Goal: Task Accomplishment & Management: Complete application form

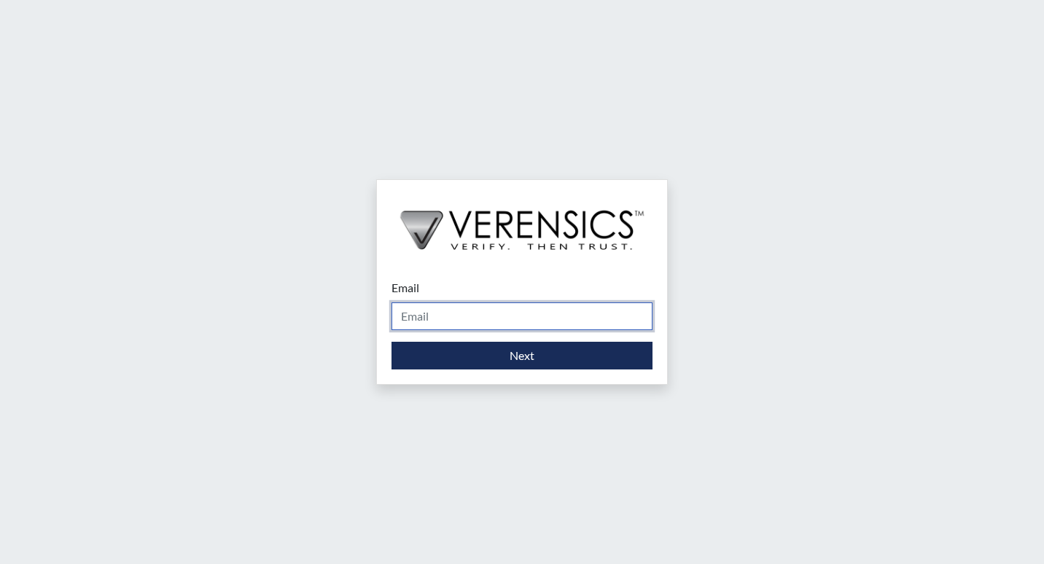
click at [450, 313] on input "Email" at bounding box center [521, 316] width 261 height 28
type input "[PERSON_NAME][EMAIL_ADDRESS][PERSON_NAME][DOMAIN_NAME]"
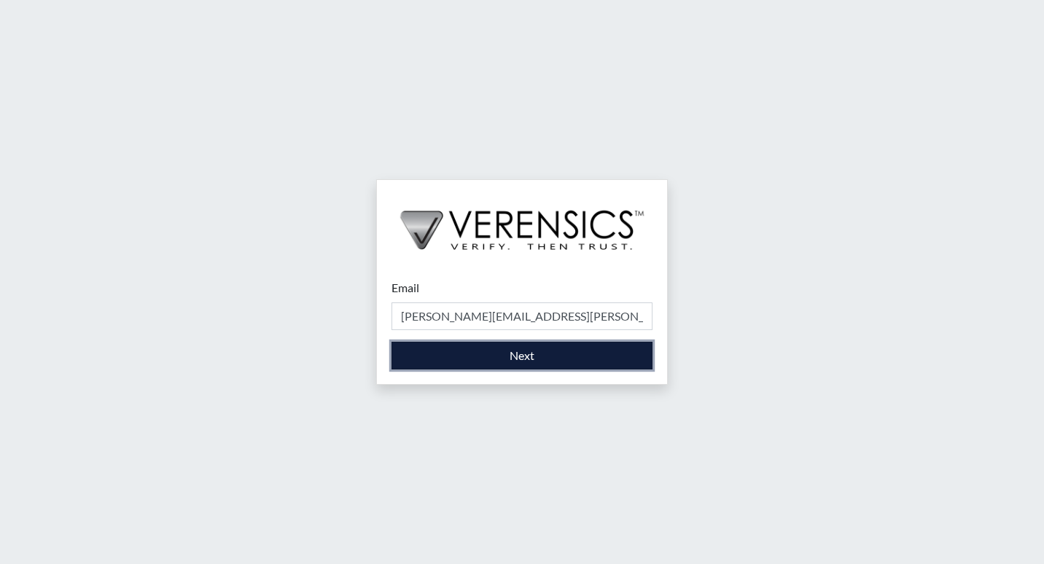
click at [461, 351] on button "Next" at bounding box center [521, 356] width 261 height 28
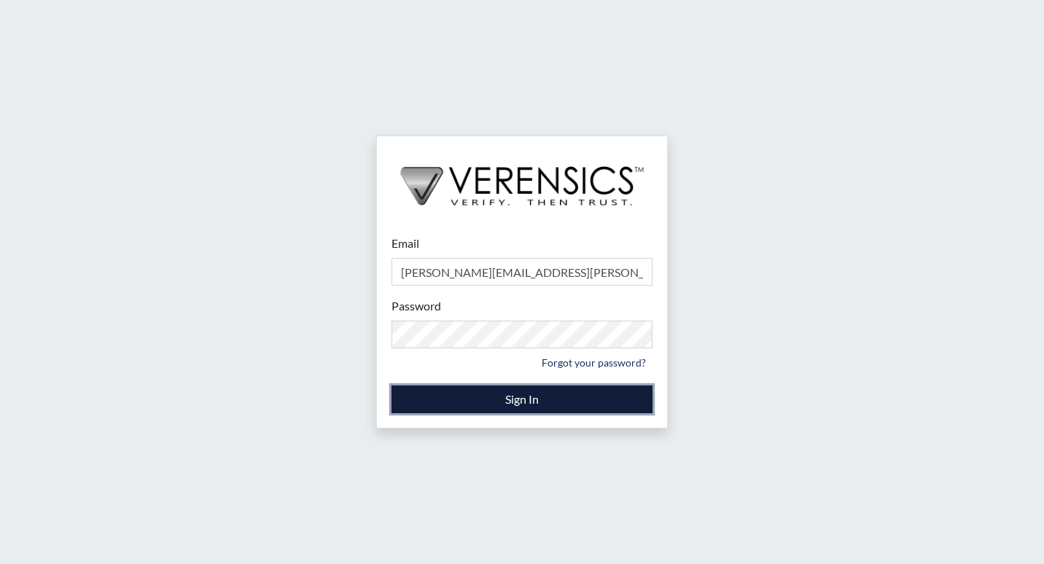
click at [471, 396] on button "Sign In" at bounding box center [521, 400] width 261 height 28
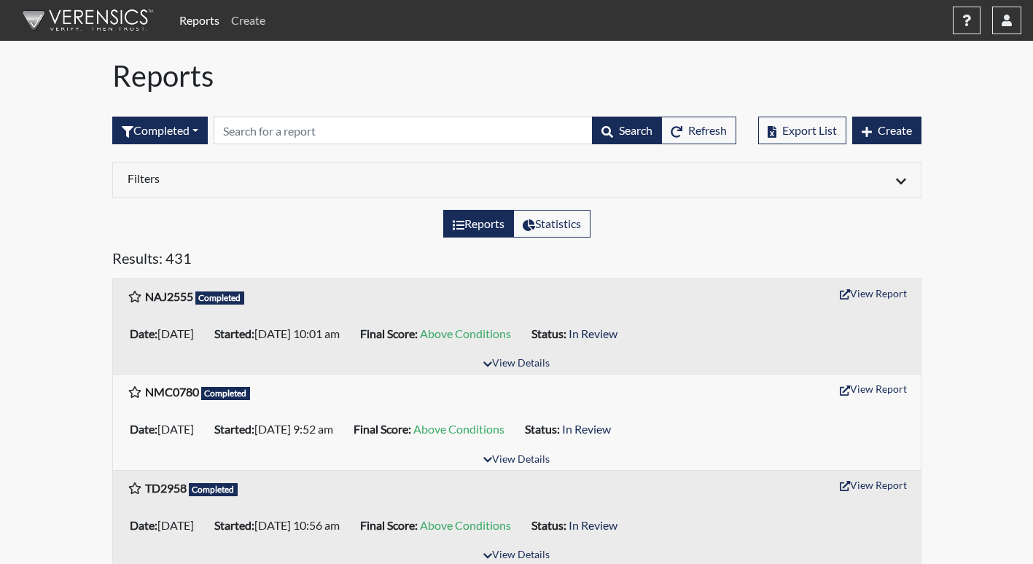
click at [255, 23] on link "Create" at bounding box center [248, 20] width 46 height 29
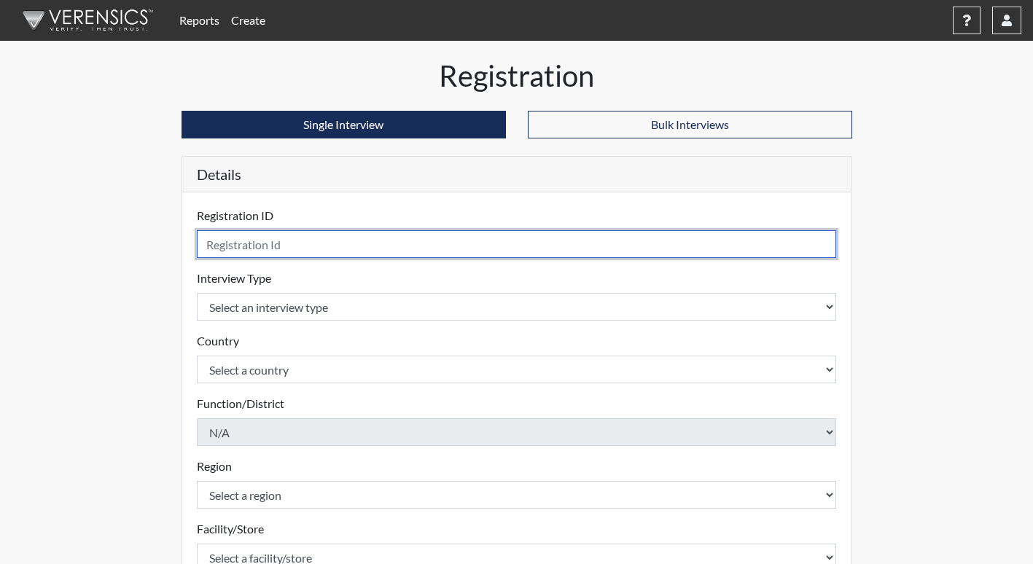
click at [300, 243] on input "text" at bounding box center [517, 244] width 640 height 28
type input "JDT1957"
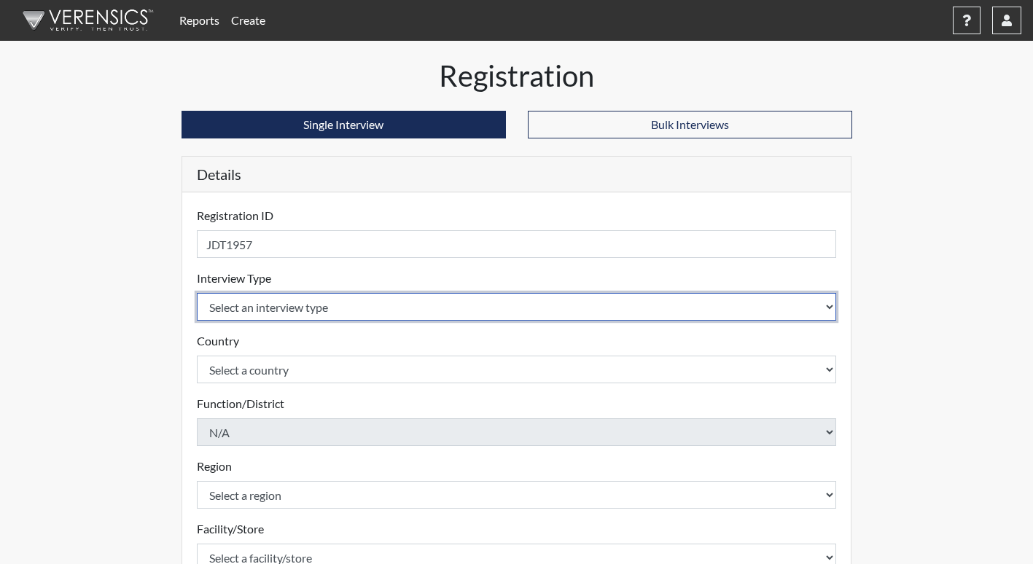
click at [324, 313] on select "Select an interview type Corrections Pre-Employment" at bounding box center [517, 307] width 640 height 28
select select "ff733e93-e1bf-11ea-9c9f-0eff0cf7eb8f"
click at [197, 293] on select "Select an interview type Corrections Pre-Employment" at bounding box center [517, 307] width 640 height 28
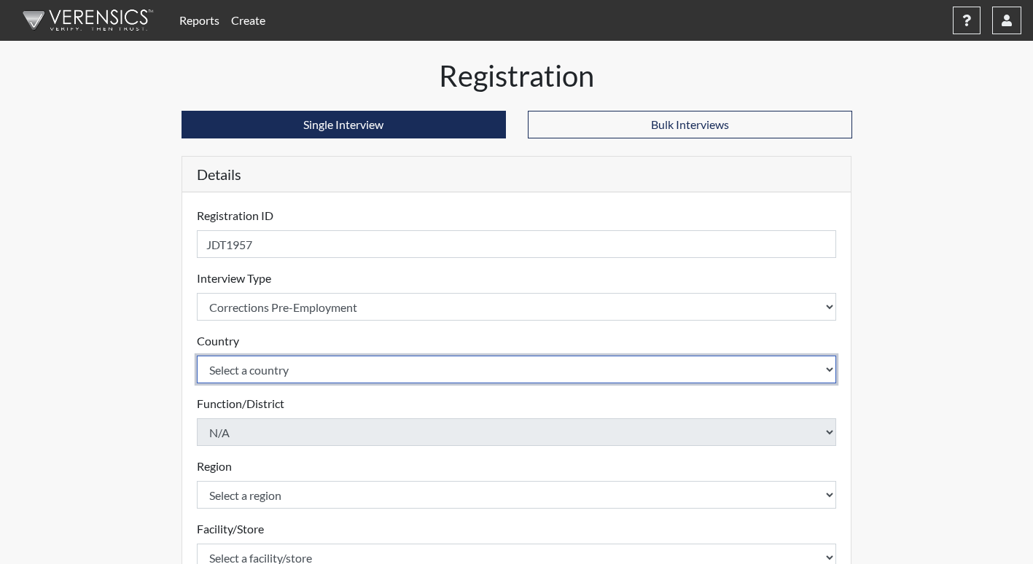
click at [248, 380] on select "Select a country [GEOGRAPHIC_DATA] [GEOGRAPHIC_DATA]" at bounding box center [517, 370] width 640 height 28
select select "united-states-of-[GEOGRAPHIC_DATA]"
click at [197, 356] on select "Select a country [GEOGRAPHIC_DATA] [GEOGRAPHIC_DATA]" at bounding box center [517, 370] width 640 height 28
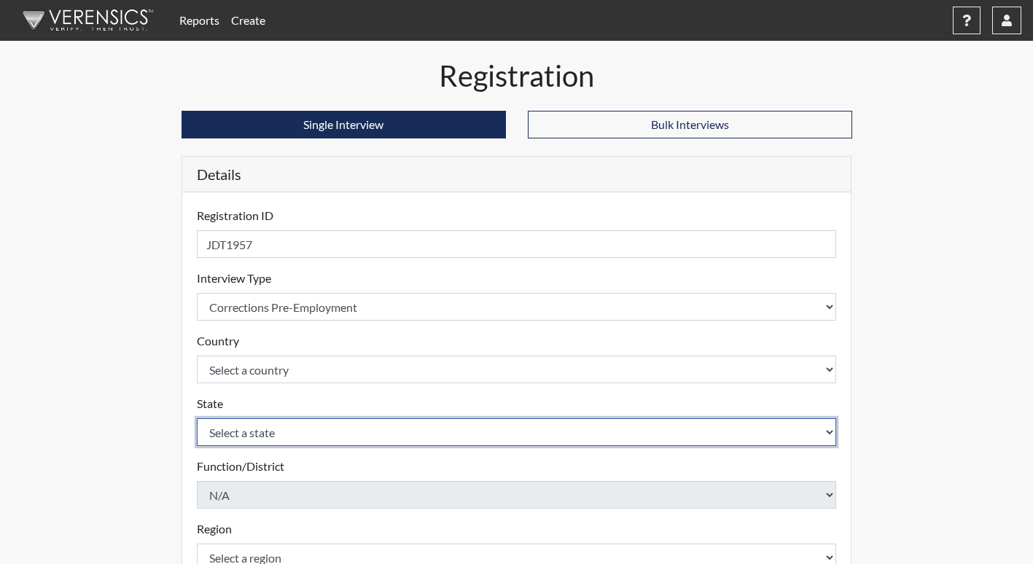
click at [225, 434] on select "Select a state [US_STATE] [US_STATE] [US_STATE] [US_STATE] [US_STATE] [US_STATE…" at bounding box center [517, 432] width 640 height 28
select select "GA"
click at [197, 418] on select "Select a state [US_STATE] [US_STATE] [US_STATE] [US_STATE] [US_STATE] [US_STATE…" at bounding box center [517, 432] width 640 height 28
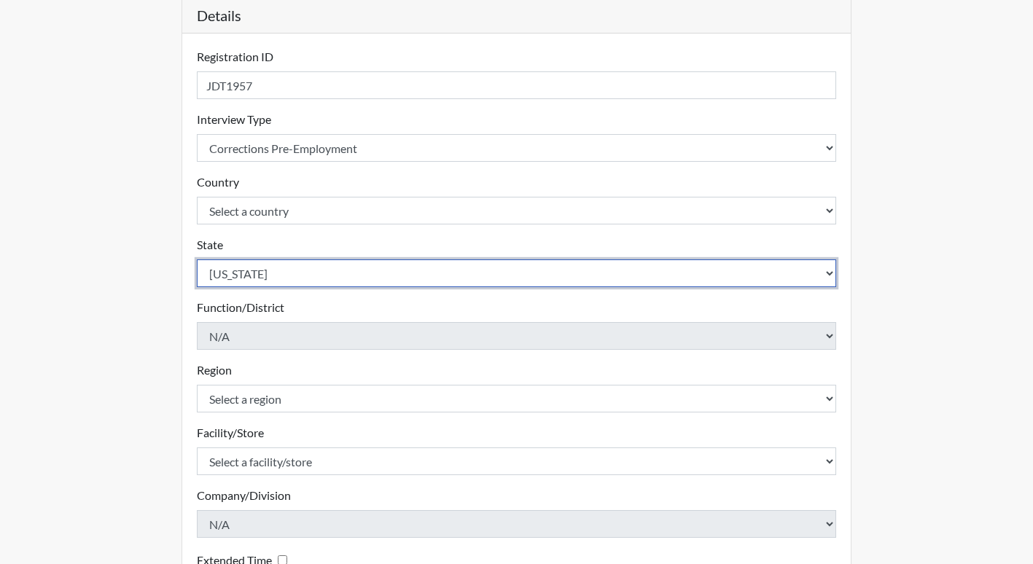
scroll to position [219, 0]
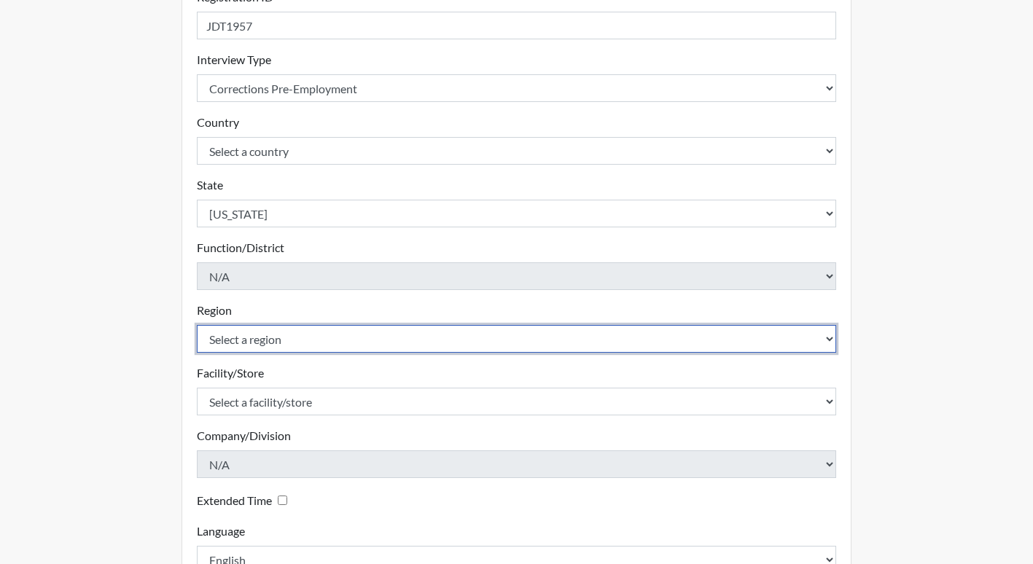
click at [238, 343] on select "Select a region [GEOGRAPHIC_DATA]" at bounding box center [517, 339] width 640 height 28
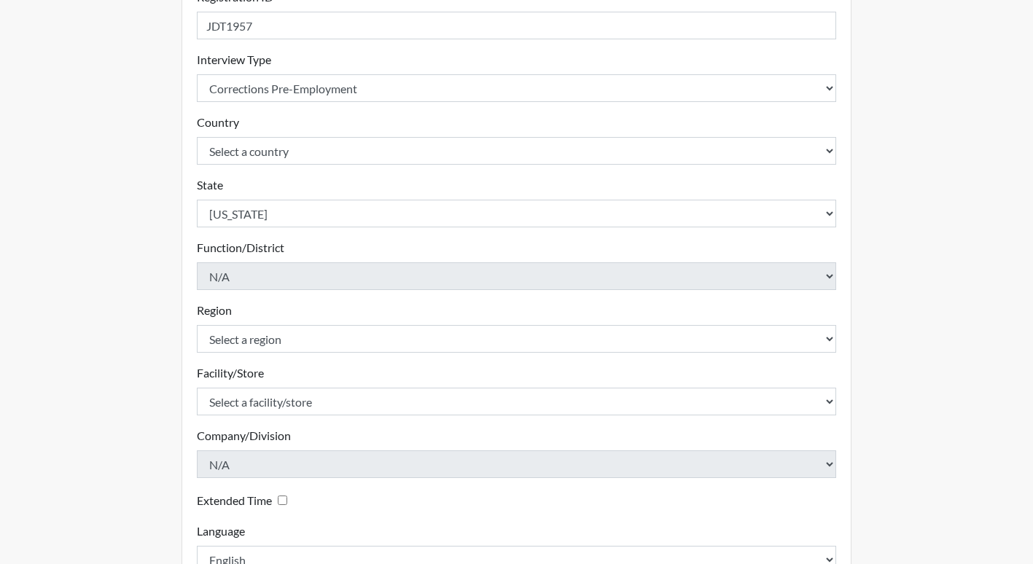
click at [245, 377] on label "Facility/Store" at bounding box center [230, 372] width 67 height 17
click at [230, 319] on div "Region Select a region Southwest Region Please select a region." at bounding box center [517, 327] width 640 height 51
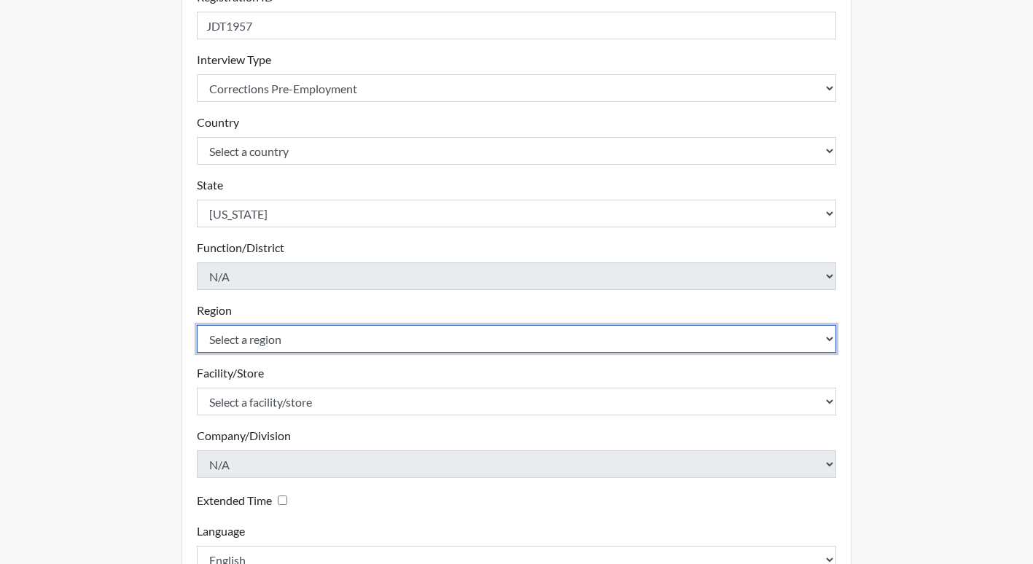
click at [228, 340] on select "Select a region [GEOGRAPHIC_DATA]" at bounding box center [517, 339] width 640 height 28
select select "51976826-f18e-4b67-8d3b-b0a0fa2f97ff"
click at [197, 325] on select "Select a region [GEOGRAPHIC_DATA]" at bounding box center [517, 339] width 640 height 28
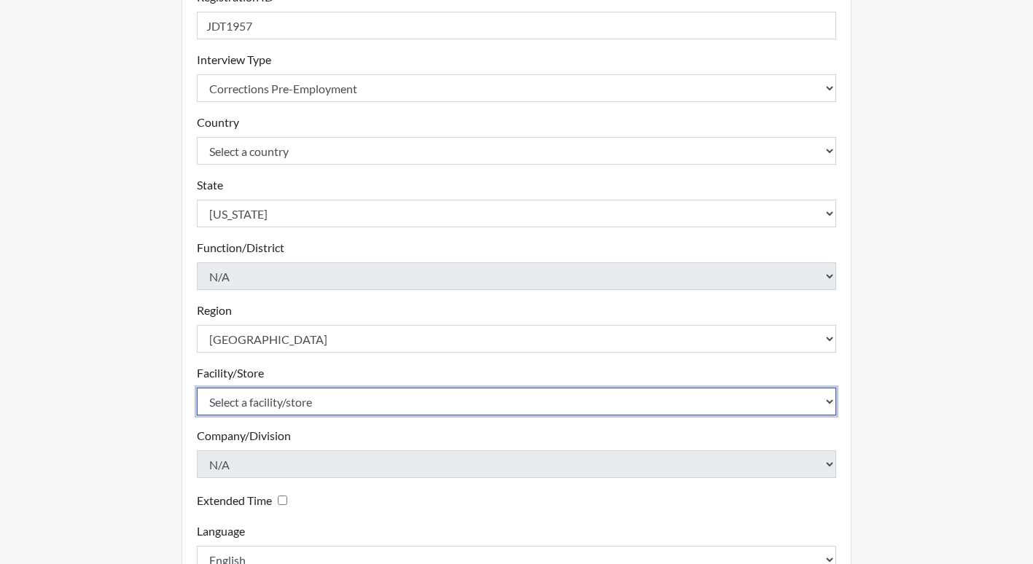
click at [235, 399] on select "Select a facility/store [PERSON_NAME]" at bounding box center [517, 402] width 640 height 28
select select "26626ab7-56a1-437f-96f2-2870d0fac929"
click at [197, 388] on select "Select a facility/store [PERSON_NAME]" at bounding box center [517, 402] width 640 height 28
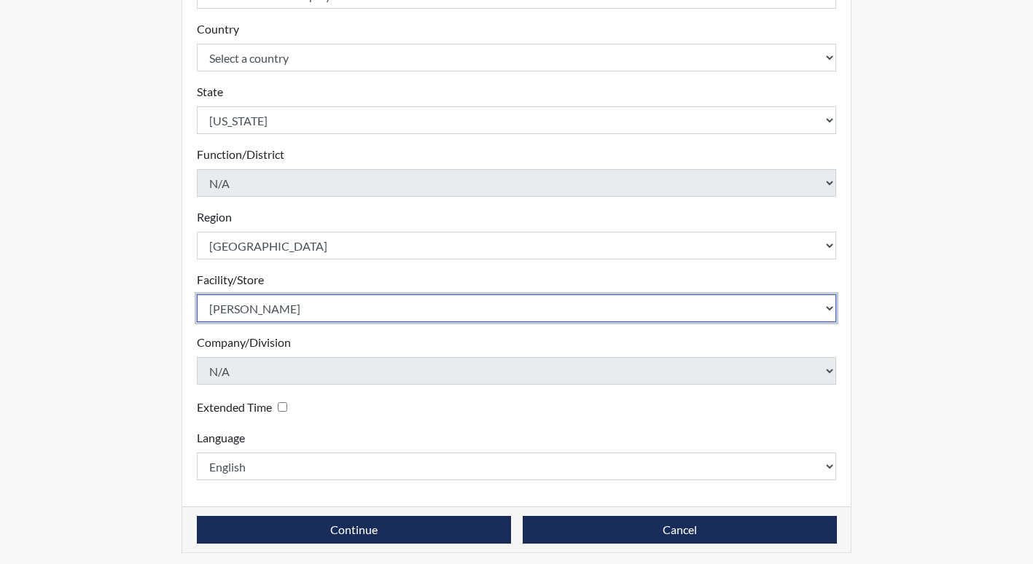
scroll to position [318, 0]
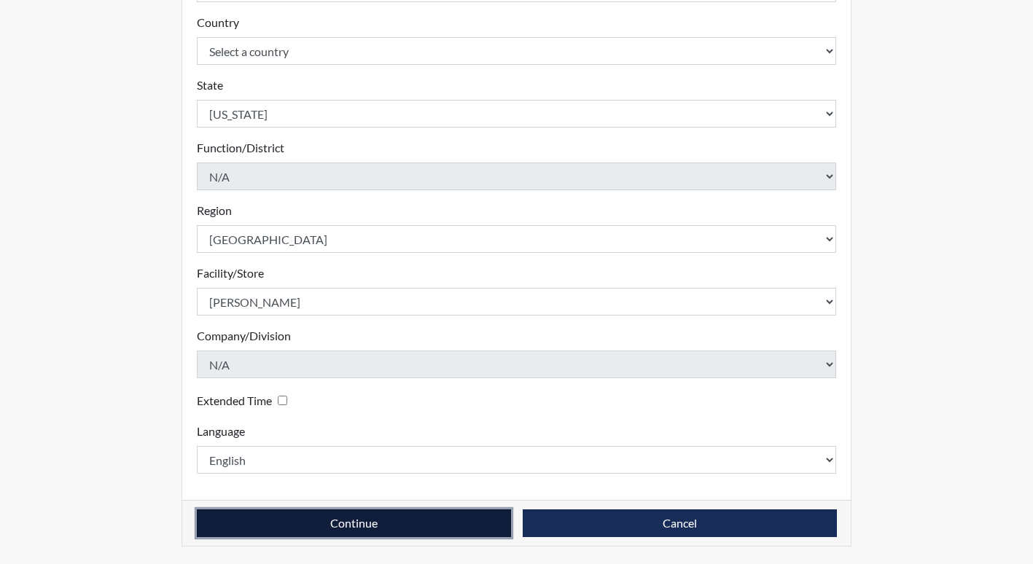
click at [305, 522] on button "Continue" at bounding box center [354, 523] width 314 height 28
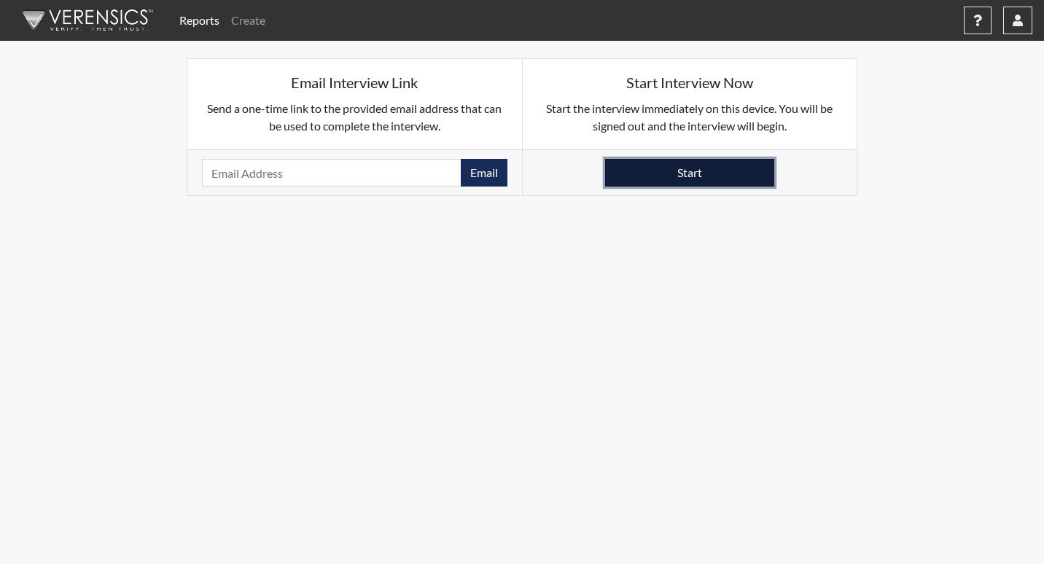
click at [707, 160] on button "Start" at bounding box center [689, 173] width 169 height 28
